Goal: Complete application form: Complete application form

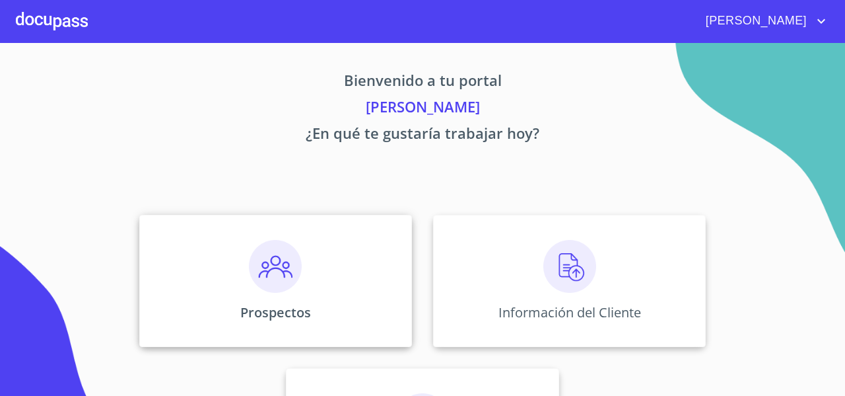
click at [228, 216] on div "Prospectos" at bounding box center [275, 281] width 273 height 132
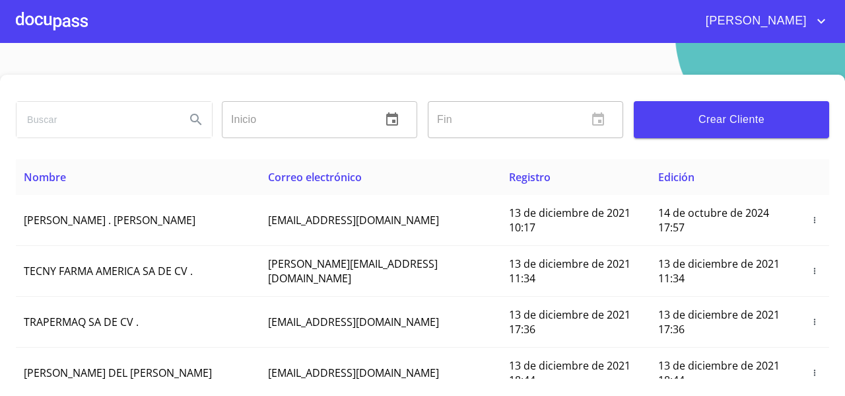
click at [114, 120] on input "search" at bounding box center [96, 120] width 159 height 36
type input "[PERSON_NAME]"
click at [205, 114] on button "Search" at bounding box center [196, 120] width 32 height 32
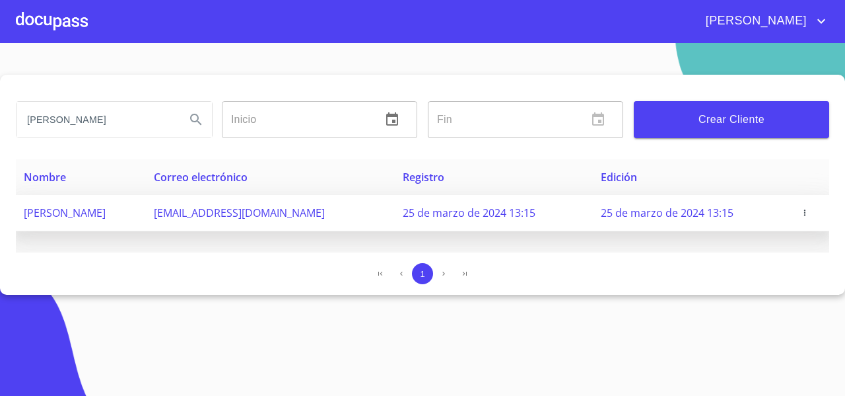
click at [810, 210] on icon "button" at bounding box center [804, 212] width 9 height 9
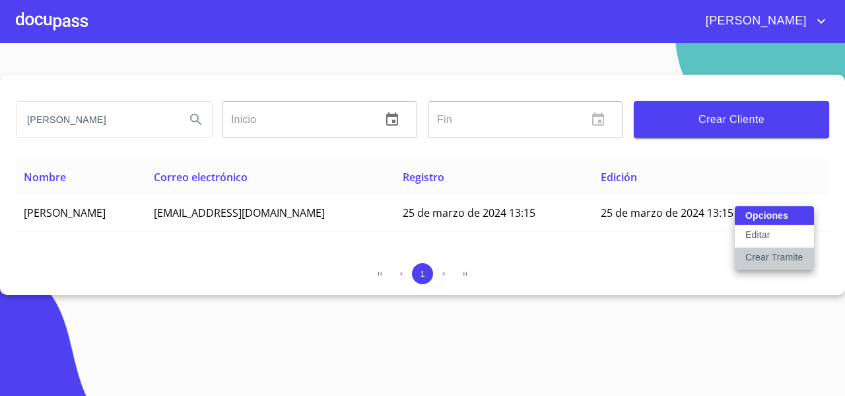
click at [754, 256] on p "Crear Tramite" at bounding box center [775, 256] width 58 height 13
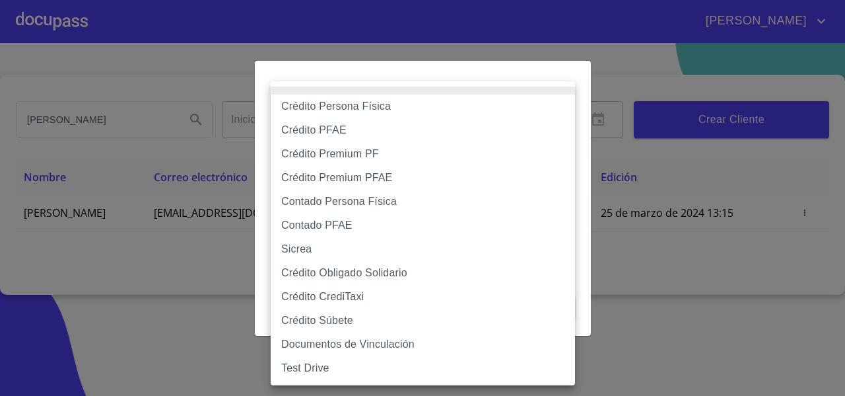
click at [345, 149] on body "[PERSON_NAME] ​ Fin ​ Crear Cliente Nombre Correo electrónico Registro Edición …" at bounding box center [422, 198] width 845 height 396
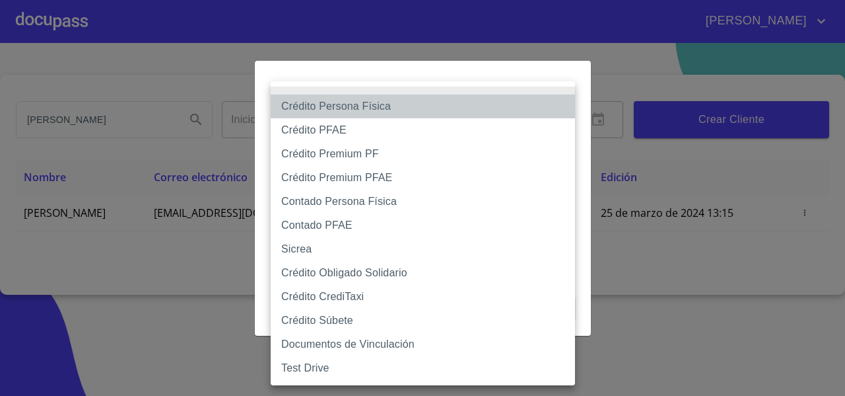
click at [346, 110] on li "Crédito Persona Física" at bounding box center [423, 106] width 304 height 24
type input "61b033e49b8c202ad5bb7912"
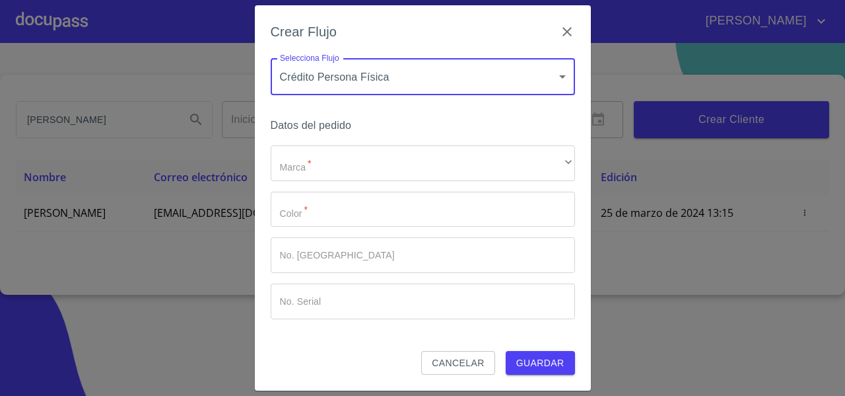
click at [378, 142] on div "Datos del pedido Marca   * ​ ​ Color   * ​ No. Pedido ​ No. Serial ​" at bounding box center [423, 233] width 304 height 234
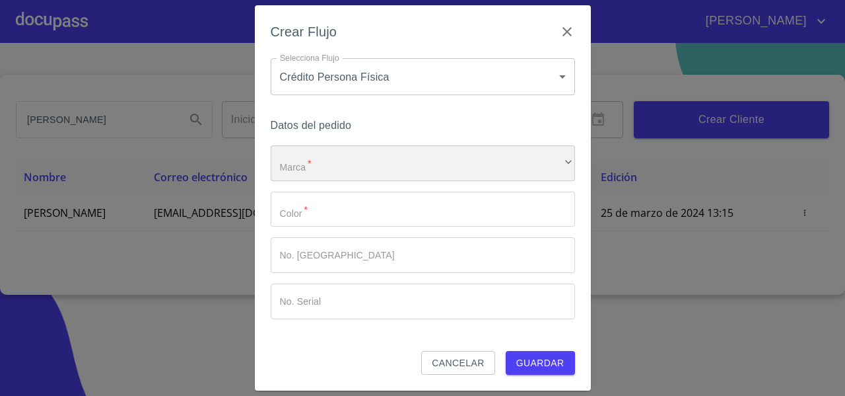
click at [355, 161] on div "​" at bounding box center [423, 163] width 304 height 36
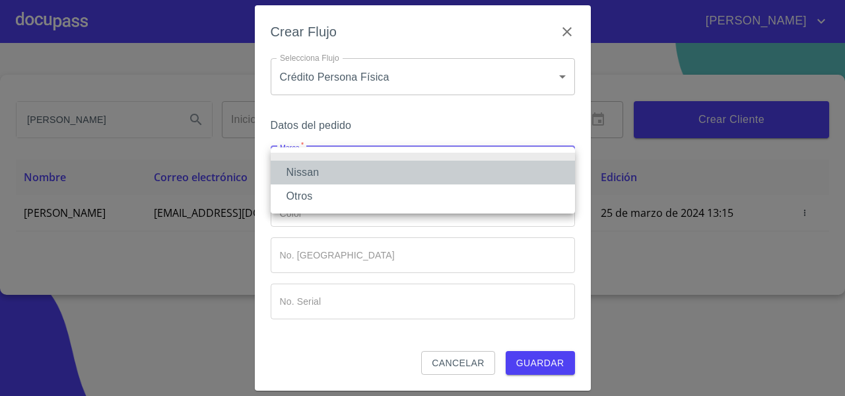
click at [355, 164] on li "Nissan" at bounding box center [423, 172] width 304 height 24
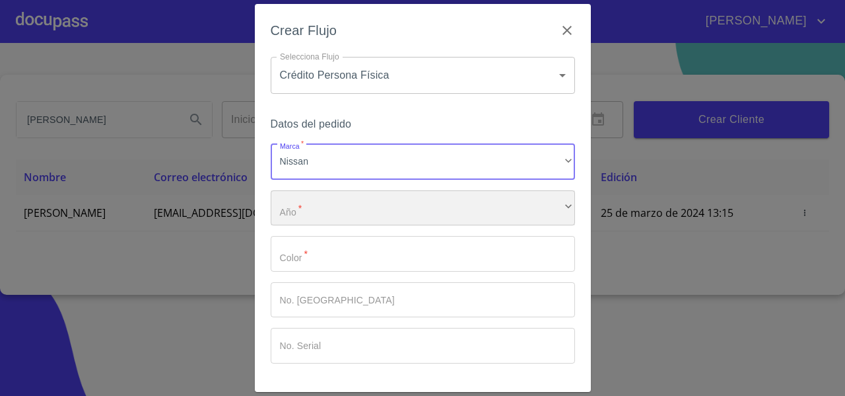
click at [331, 197] on div "​" at bounding box center [423, 208] width 304 height 36
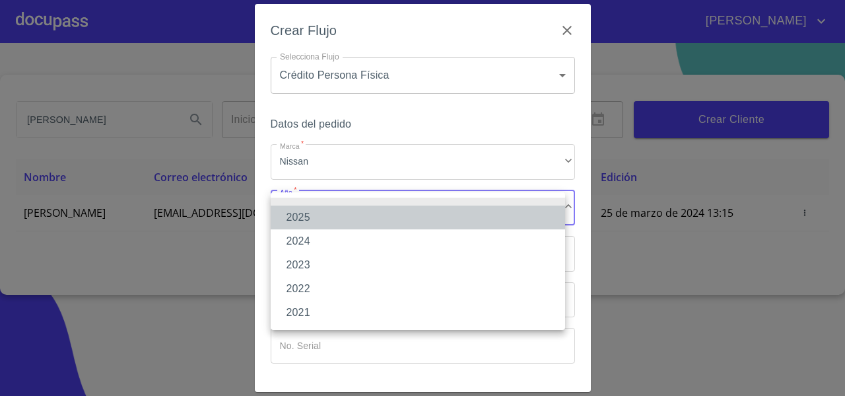
click at [326, 212] on li "2025" at bounding box center [418, 217] width 295 height 24
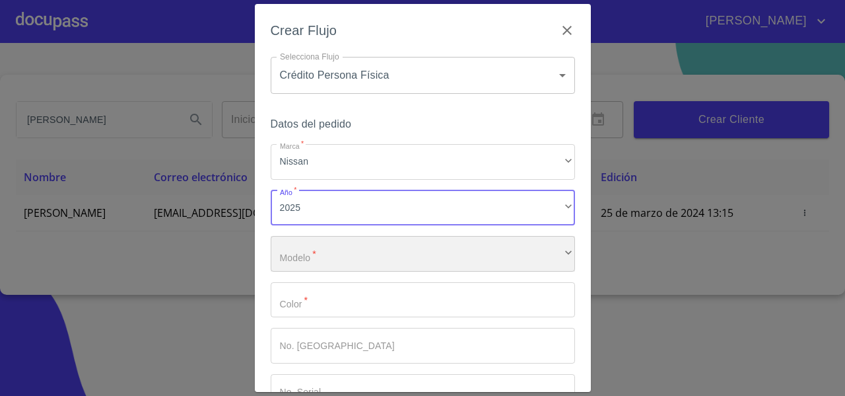
click at [314, 250] on div "​" at bounding box center [423, 254] width 304 height 36
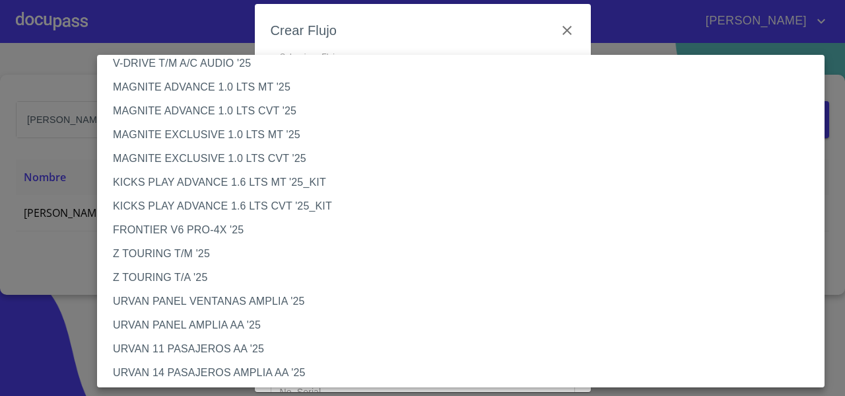
scroll to position [184, 0]
click at [198, 229] on li "FRONTIER V6 PRO-4X '25" at bounding box center [466, 229] width 738 height 24
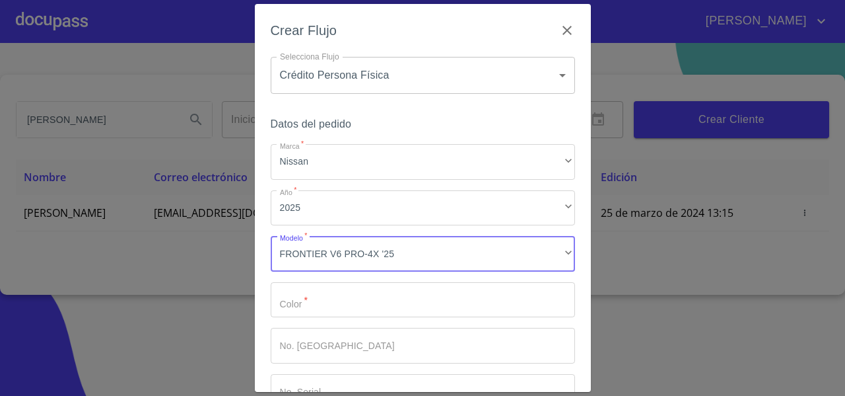
click at [313, 302] on input "Marca   *" at bounding box center [423, 300] width 304 height 36
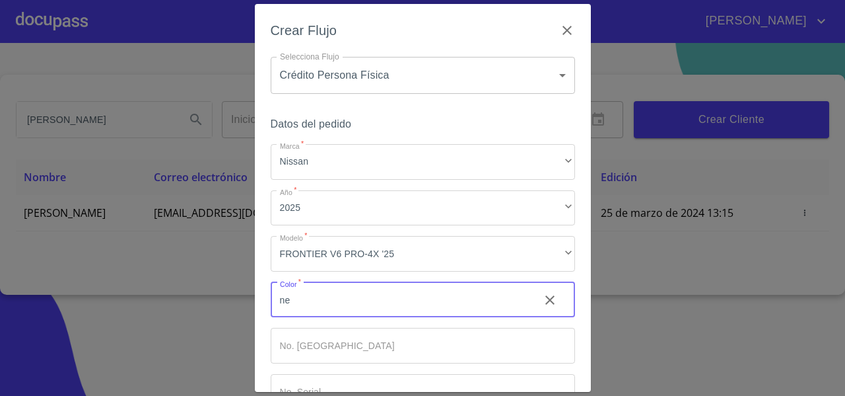
type input "n"
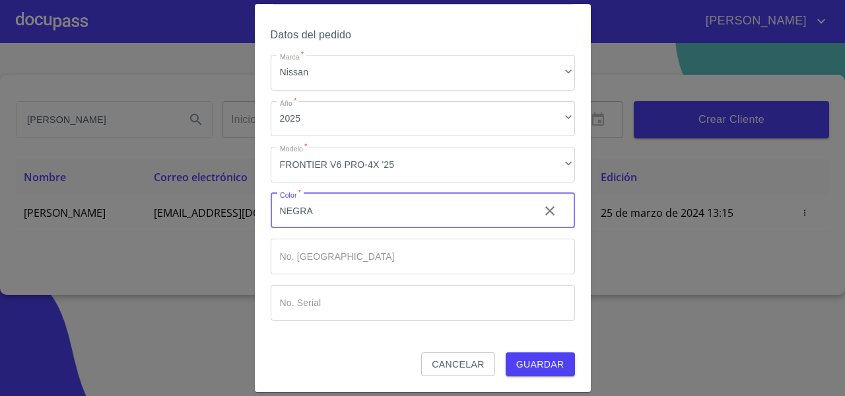
type input "NEGRA"
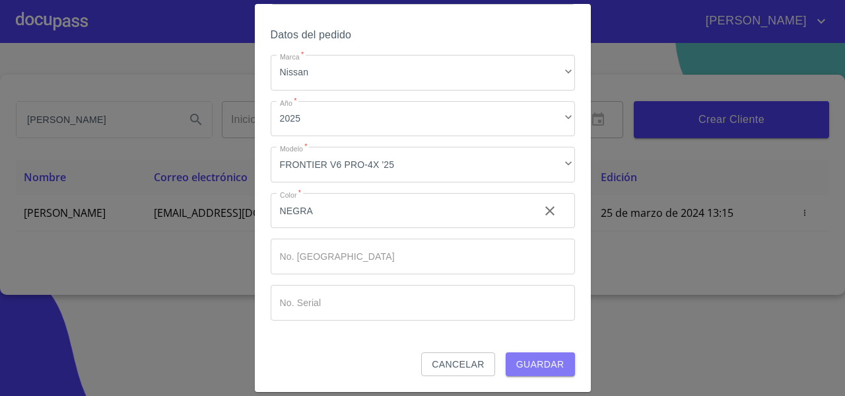
click at [524, 360] on span "Guardar" at bounding box center [540, 364] width 48 height 17
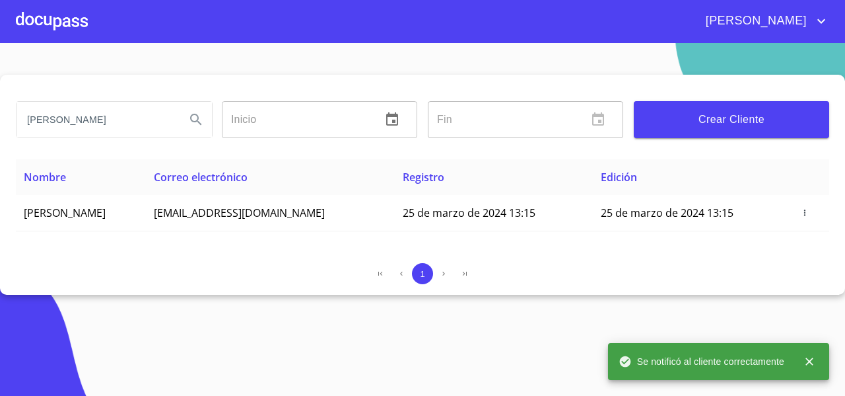
click at [47, 22] on div at bounding box center [52, 21] width 72 height 42
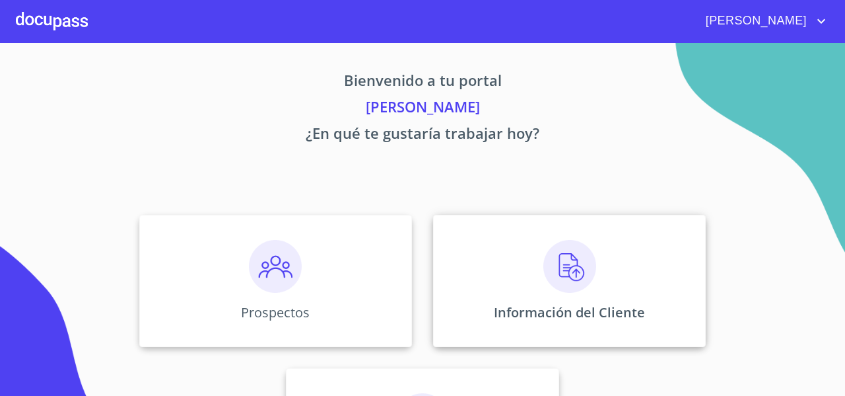
click at [534, 242] on div "Información del Cliente" at bounding box center [569, 281] width 273 height 132
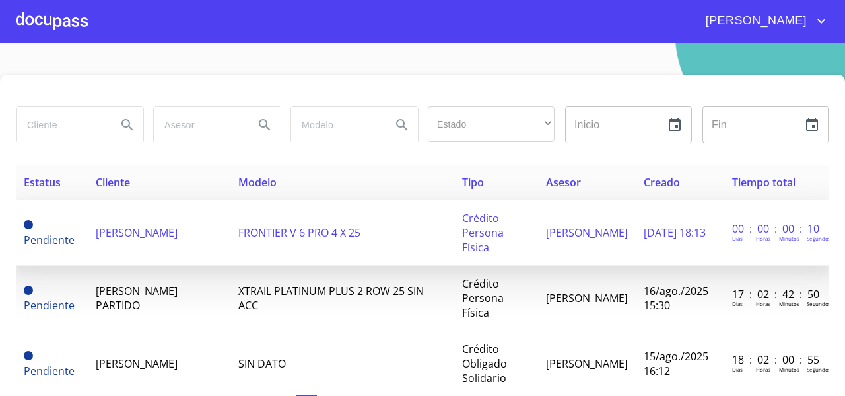
click at [171, 227] on span "[PERSON_NAME]" at bounding box center [137, 232] width 82 height 15
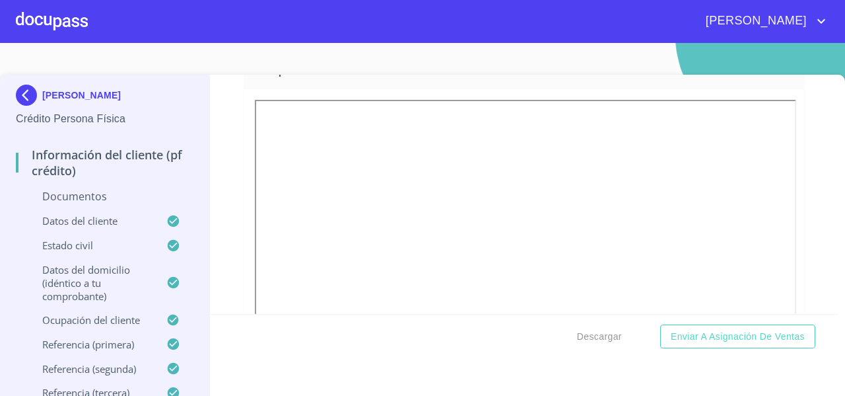
scroll to position [672, 0]
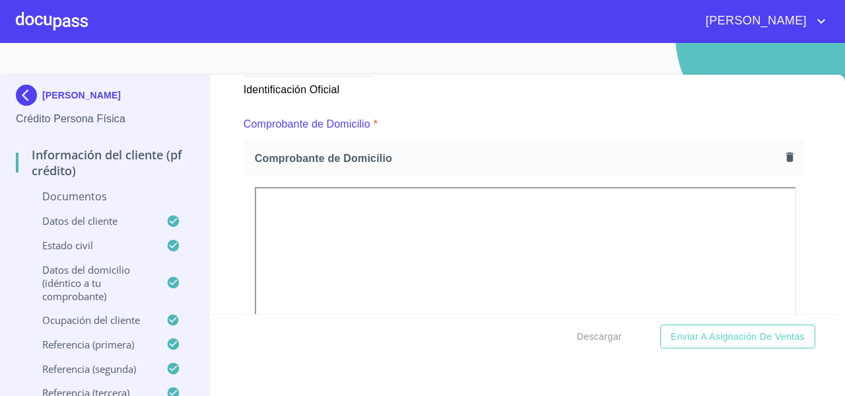
click at [787, 157] on icon "button" at bounding box center [790, 156] width 7 height 9
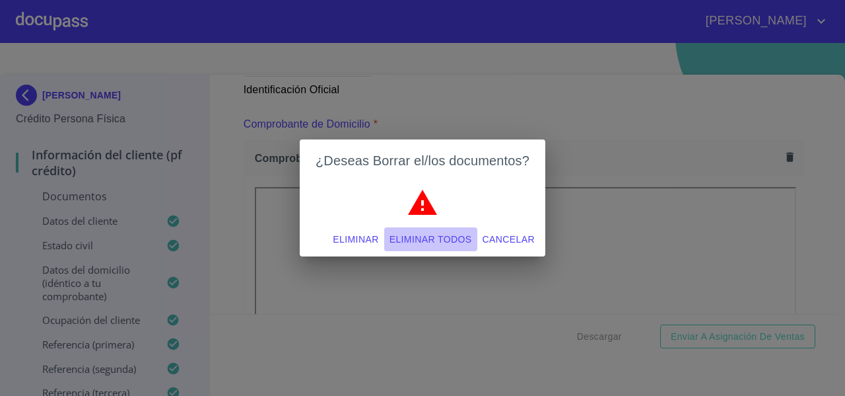
click at [420, 240] on span "Eliminar todos" at bounding box center [431, 239] width 83 height 17
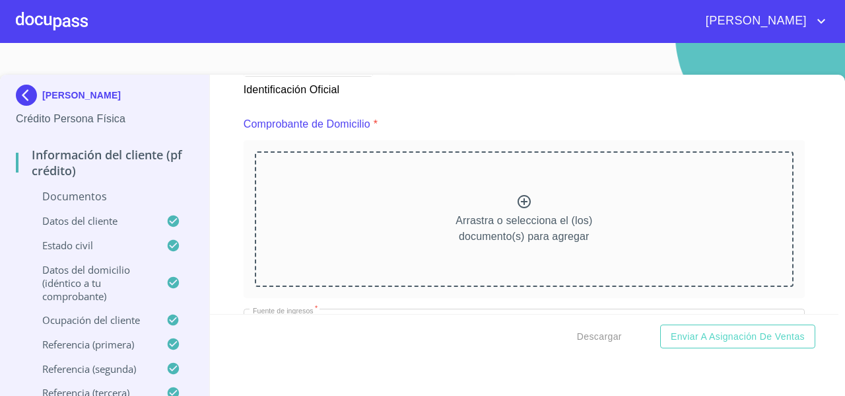
click at [329, 210] on div "Arrastra o selecciona el (los) documento(s) para agregar" at bounding box center [524, 218] width 539 height 135
click at [461, 216] on p "Arrastra o selecciona el (los) documento(s) para agregar" at bounding box center [524, 229] width 137 height 32
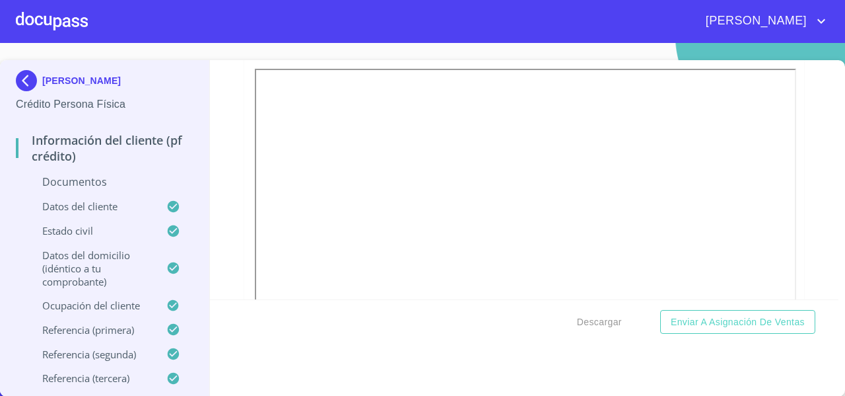
scroll to position [1963, 0]
click at [784, 52] on icon "button" at bounding box center [790, 45] width 13 height 13
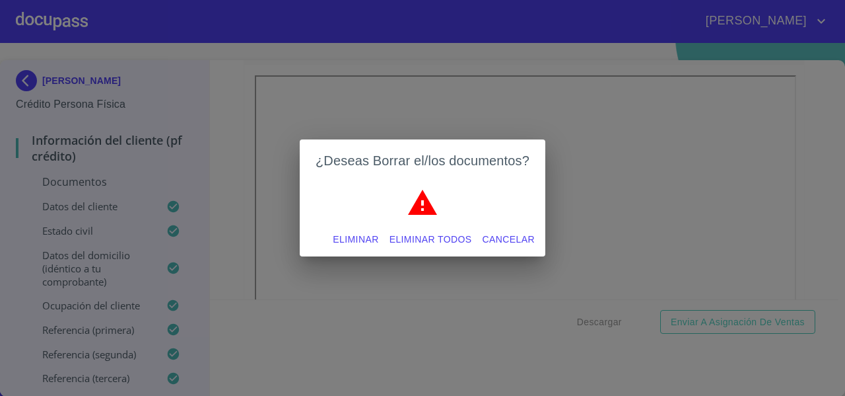
click at [793, 143] on div "¿Deseas Borrar el/los documentos? Eliminar Eliminar todos Cancelar" at bounding box center [422, 198] width 845 height 396
click at [515, 236] on span "Cancelar" at bounding box center [509, 239] width 52 height 17
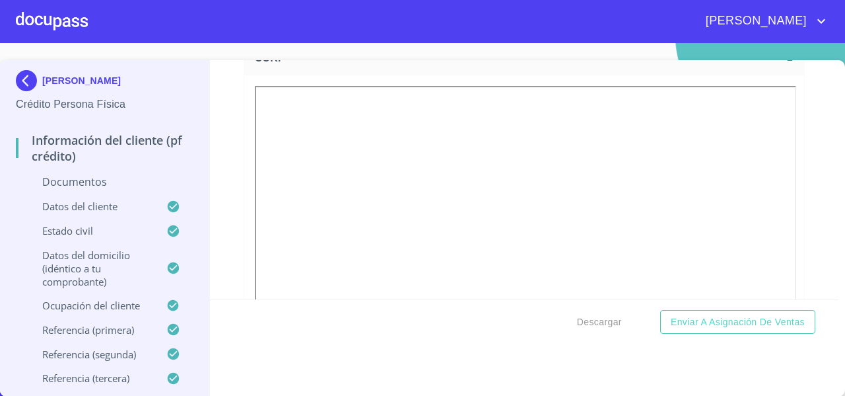
scroll to position [1858, 0]
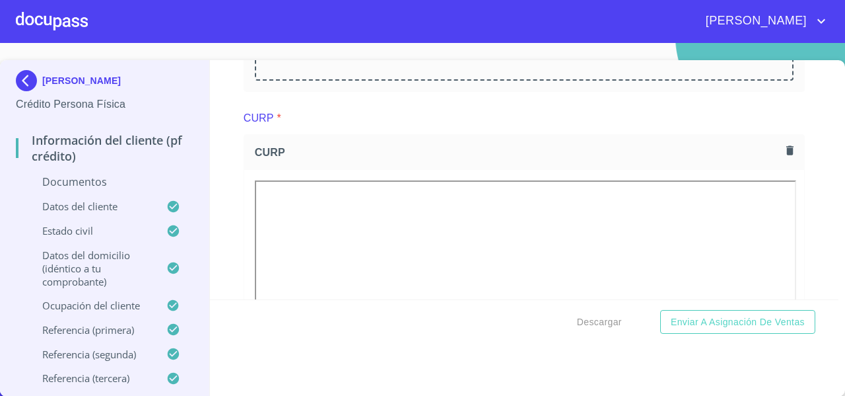
click at [773, 170] on div "CURP" at bounding box center [524, 152] width 560 height 35
click at [787, 155] on icon "button" at bounding box center [790, 149] width 7 height 9
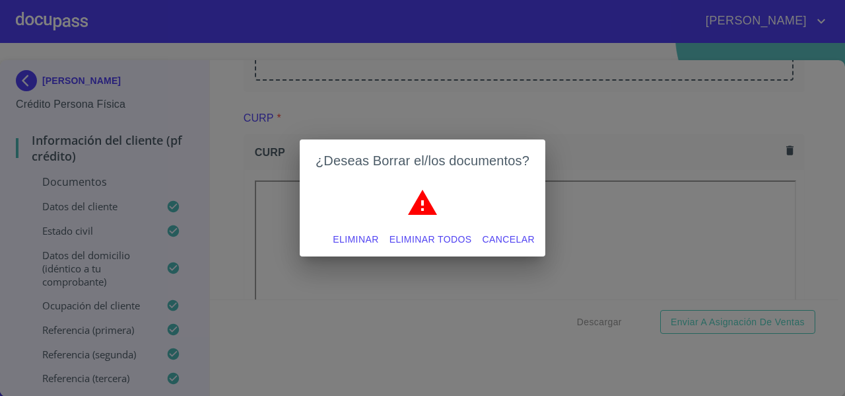
click at [429, 236] on span "Eliminar todos" at bounding box center [431, 239] width 83 height 17
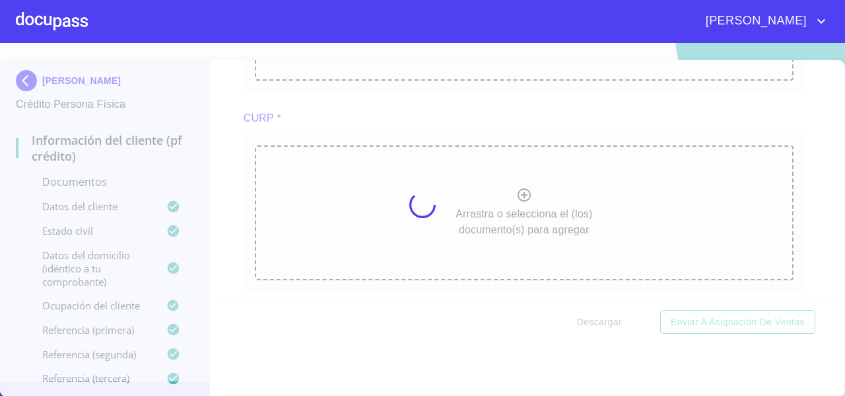
click at [412, 227] on div at bounding box center [422, 204] width 845 height 353
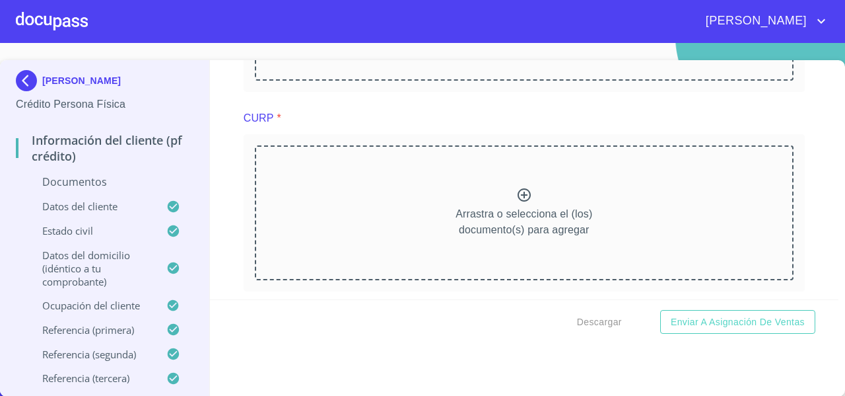
click at [412, 227] on div "Arrastra o selecciona el (los) documento(s) para agregar" at bounding box center [524, 212] width 539 height 135
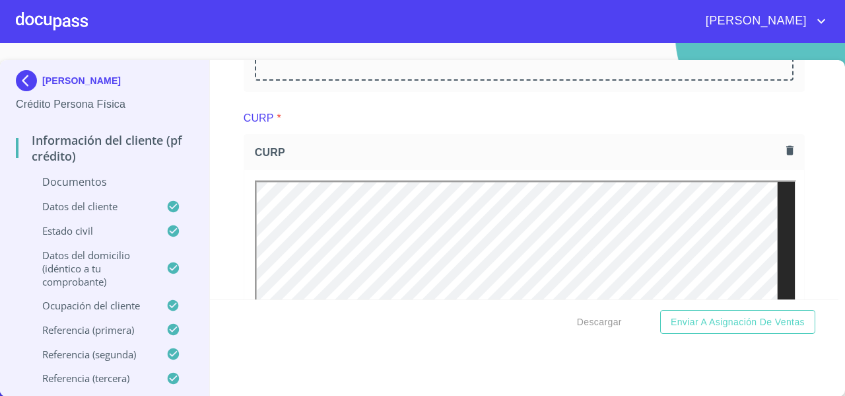
scroll to position [0, 0]
click at [28, 88] on img at bounding box center [29, 80] width 26 height 21
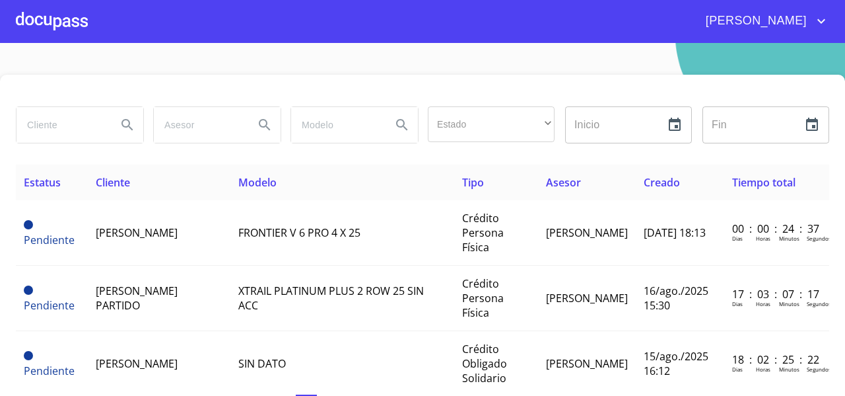
click at [55, 32] on div at bounding box center [52, 21] width 72 height 42
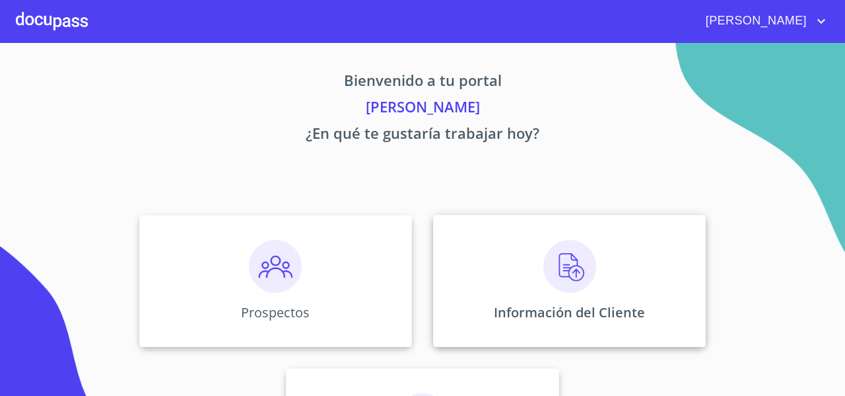
click at [482, 242] on div "Información del Cliente" at bounding box center [569, 281] width 273 height 132
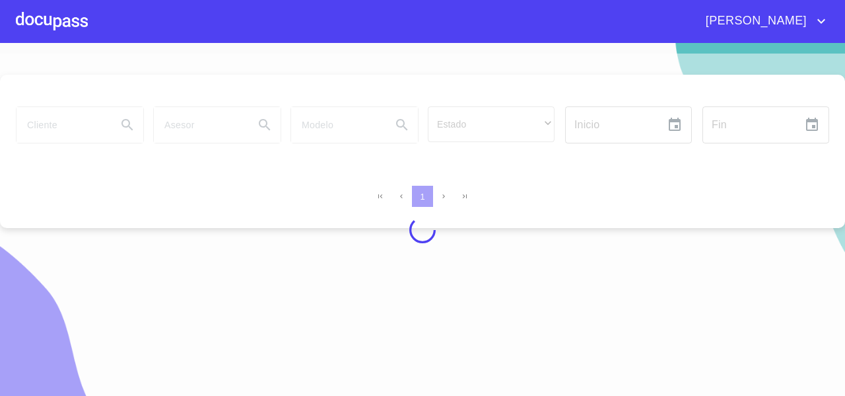
click at [69, 121] on div at bounding box center [422, 229] width 845 height 353
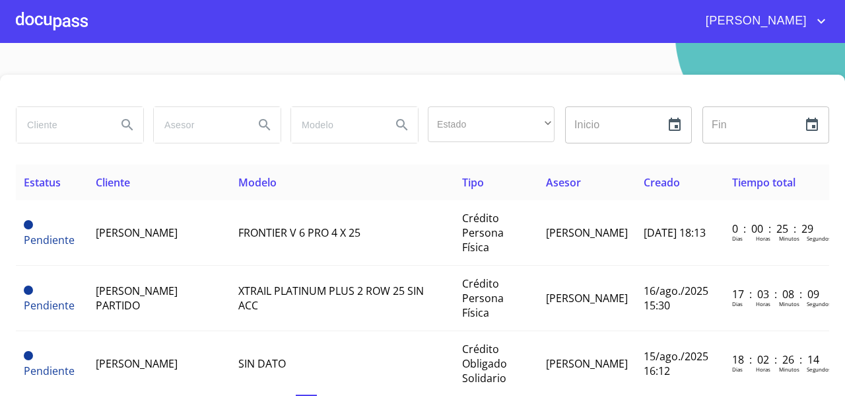
click at [69, 121] on input "search" at bounding box center [62, 125] width 90 height 36
type input "[PERSON_NAME]"
click at [127, 135] on button "Search" at bounding box center [128, 125] width 32 height 32
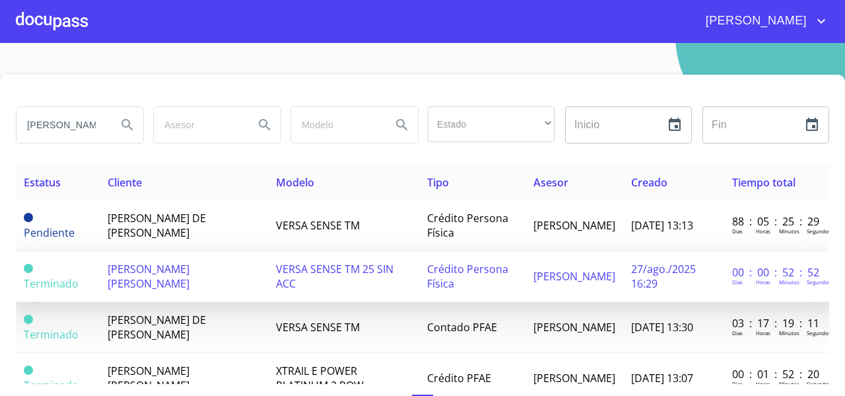
click at [172, 281] on td "[PERSON_NAME] [PERSON_NAME]" at bounding box center [184, 276] width 168 height 51
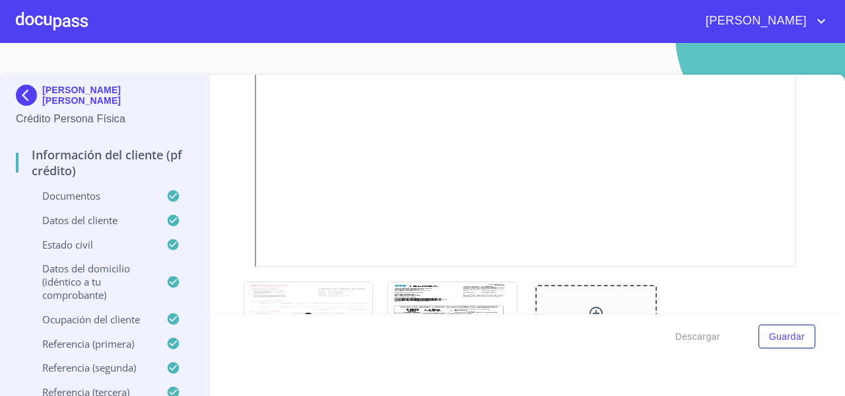
scroll to position [968, 0]
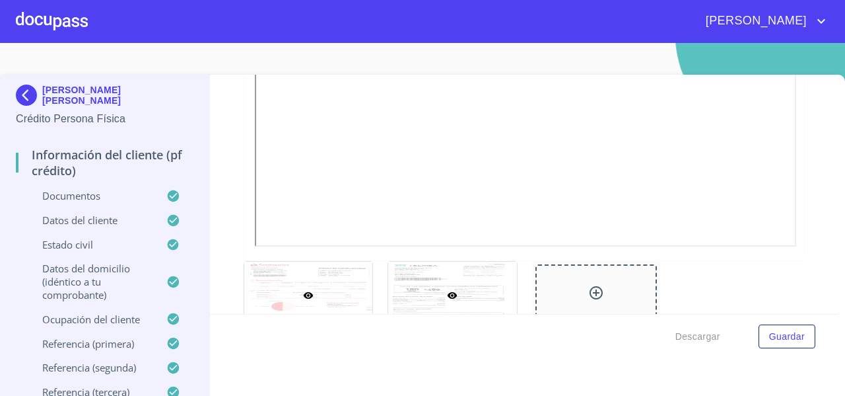
click at [435, 285] on div at bounding box center [452, 295] width 129 height 67
